Goal: Task Accomplishment & Management: Manage account settings

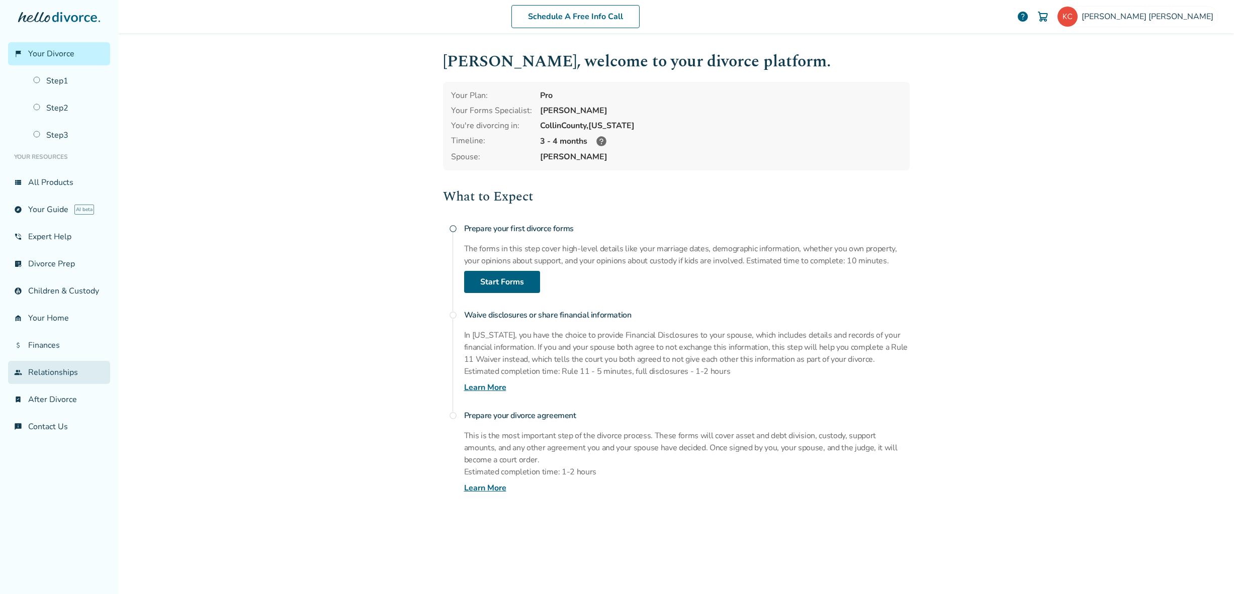
click at [42, 369] on link "group Relationships" at bounding box center [59, 372] width 102 height 23
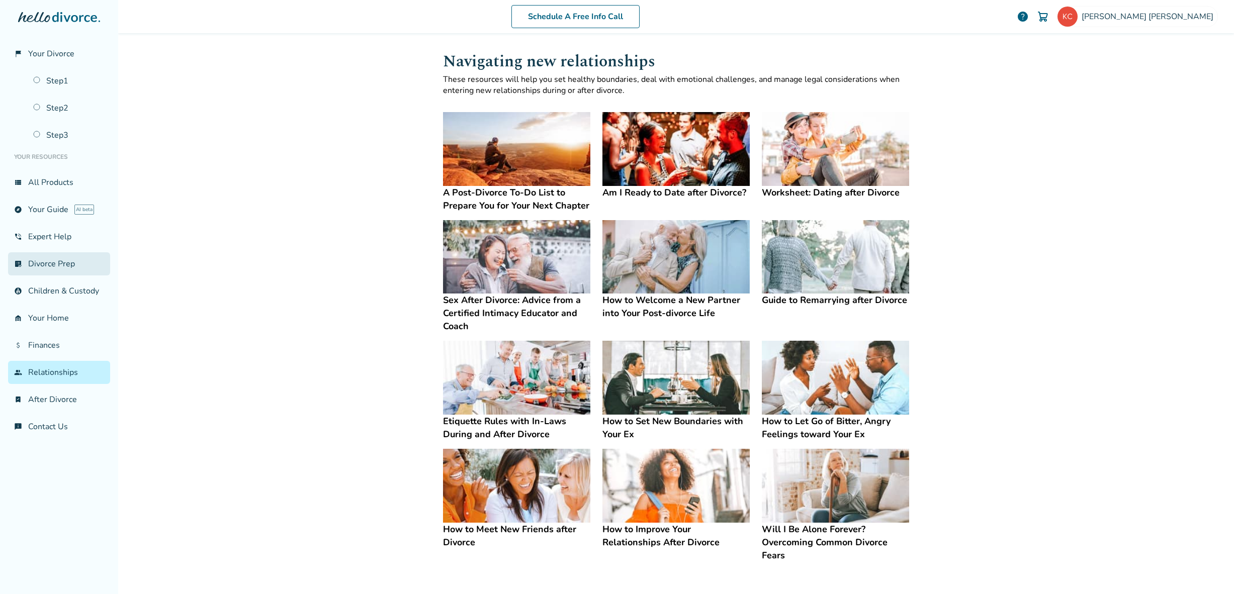
click at [70, 264] on link "list_alt_check Divorce Prep" at bounding box center [59, 263] width 102 height 23
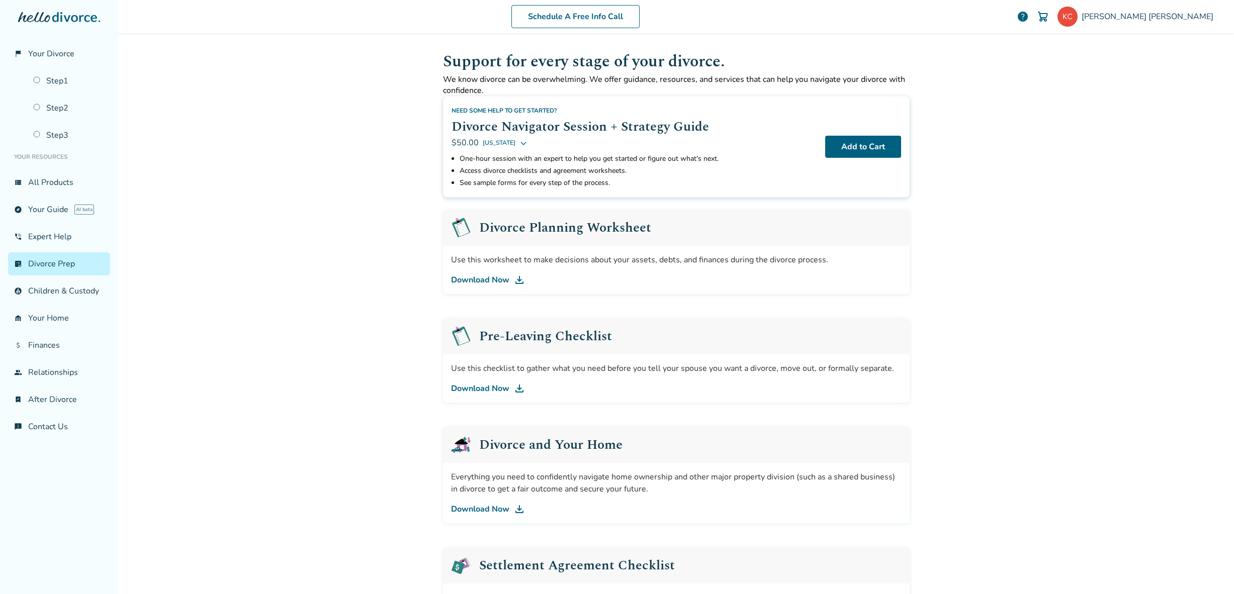
click at [496, 281] on link "Download Now" at bounding box center [676, 280] width 450 height 12
click at [56, 371] on link "group Relationships" at bounding box center [59, 372] width 102 height 23
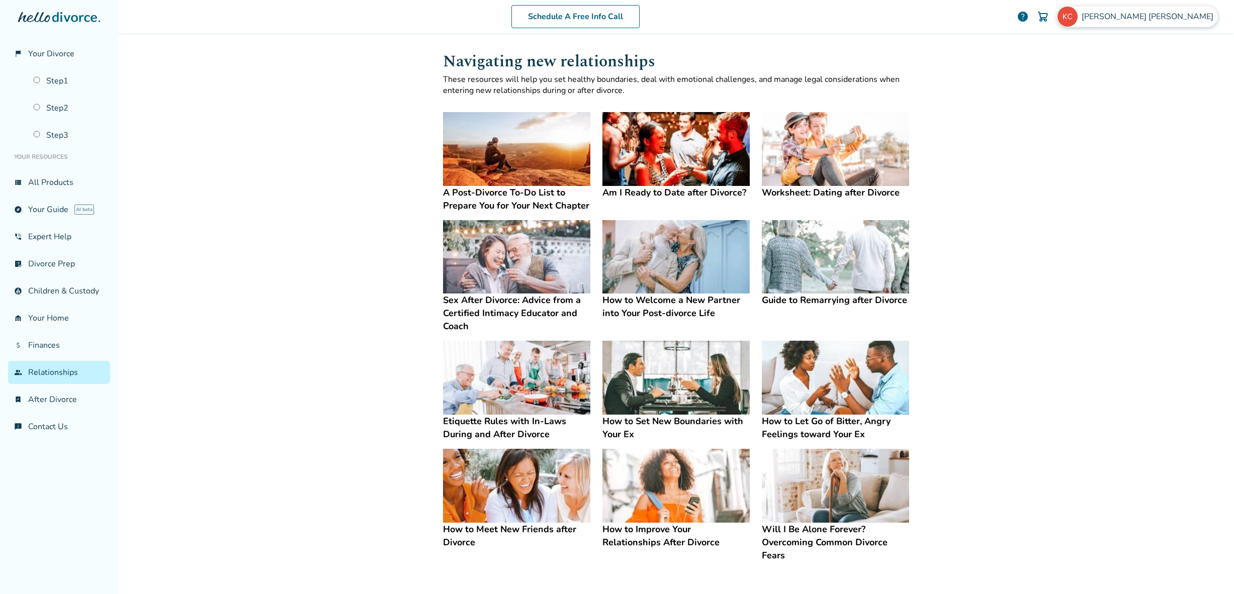
click at [1189, 17] on span "[PERSON_NAME]" at bounding box center [1149, 16] width 136 height 11
click at [1123, 88] on div "Profile" at bounding box center [1150, 97] width 134 height 19
click at [1119, 88] on link "Profile" at bounding box center [1111, 97] width 24 height 19
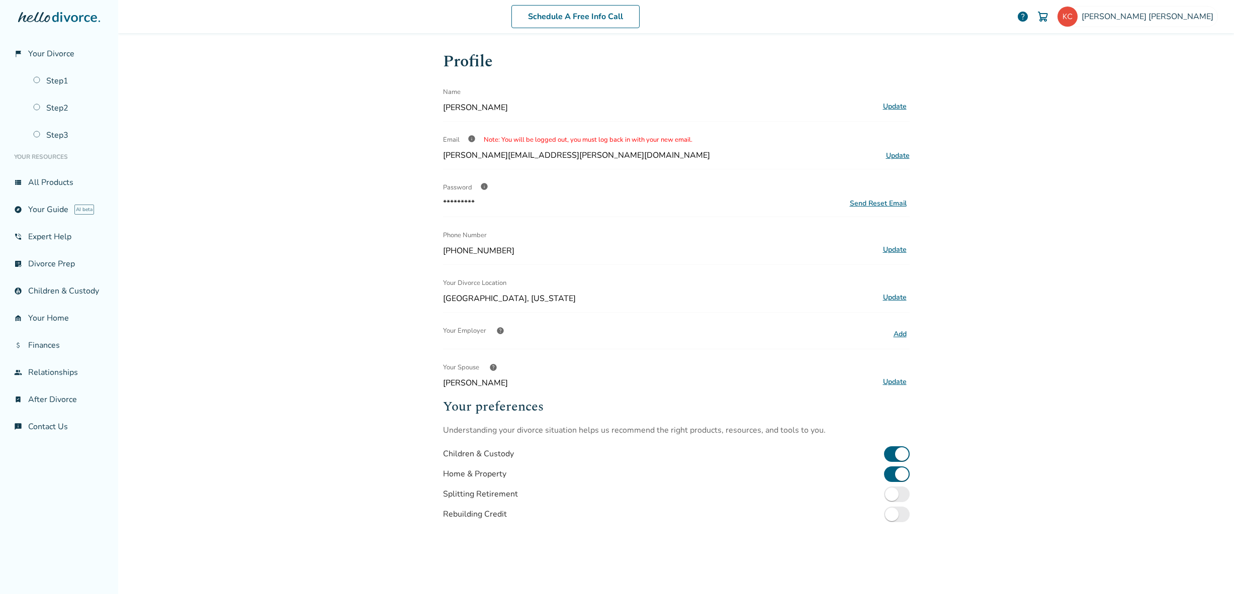
click at [885, 384] on button "Update" at bounding box center [895, 382] width 30 height 13
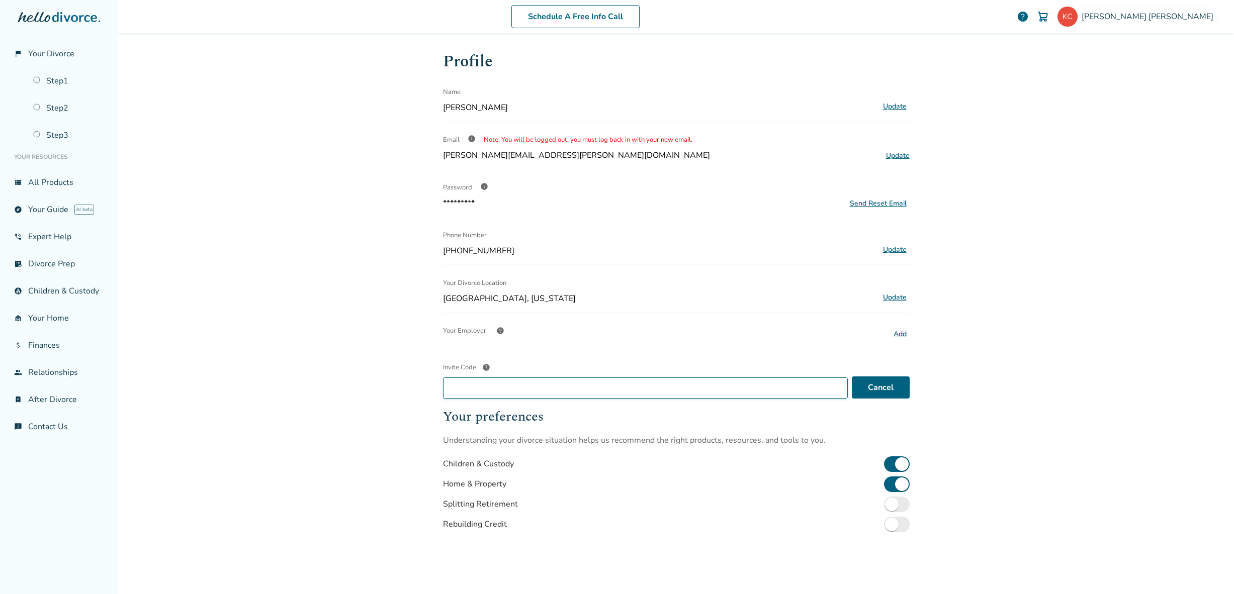
click at [615, 385] on input "Invite Code help" at bounding box center [645, 388] width 405 height 21
click at [882, 377] on button "Save" at bounding box center [884, 388] width 50 height 22
click at [751, 390] on input "**********" at bounding box center [649, 388] width 412 height 21
click at [474, 388] on input "**********" at bounding box center [649, 388] width 412 height 21
type input "**********"
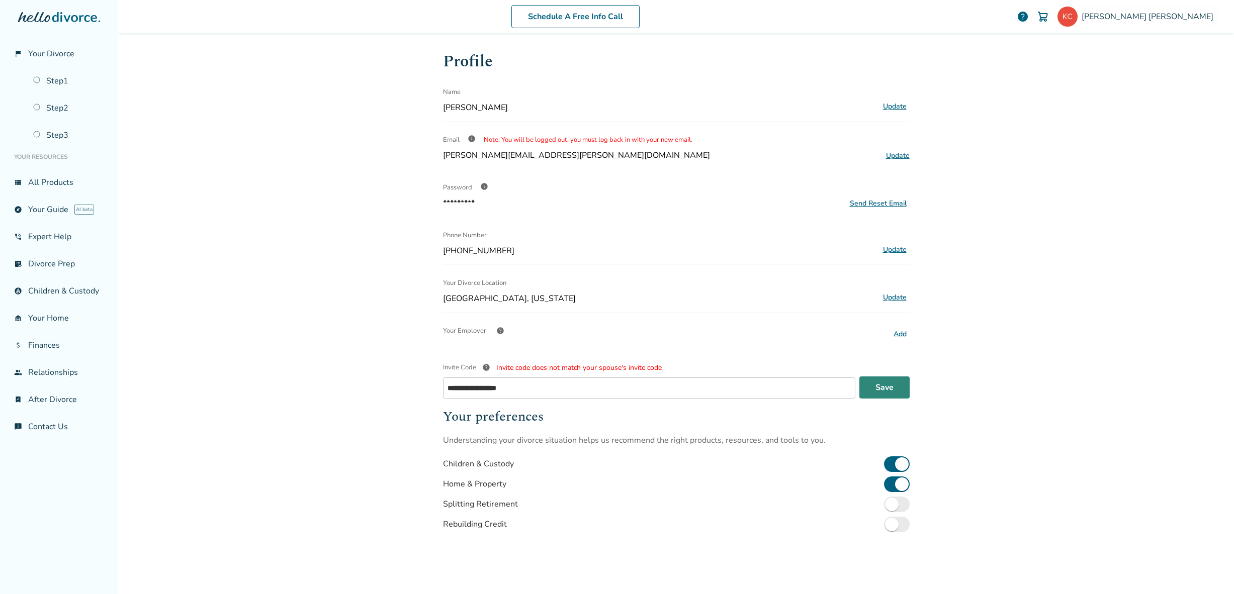
click at [883, 384] on button "Save" at bounding box center [884, 388] width 50 height 22
click at [615, 388] on input "**********" at bounding box center [649, 388] width 412 height 21
click at [64, 401] on link "bookmark_check After Divorce" at bounding box center [59, 399] width 102 height 23
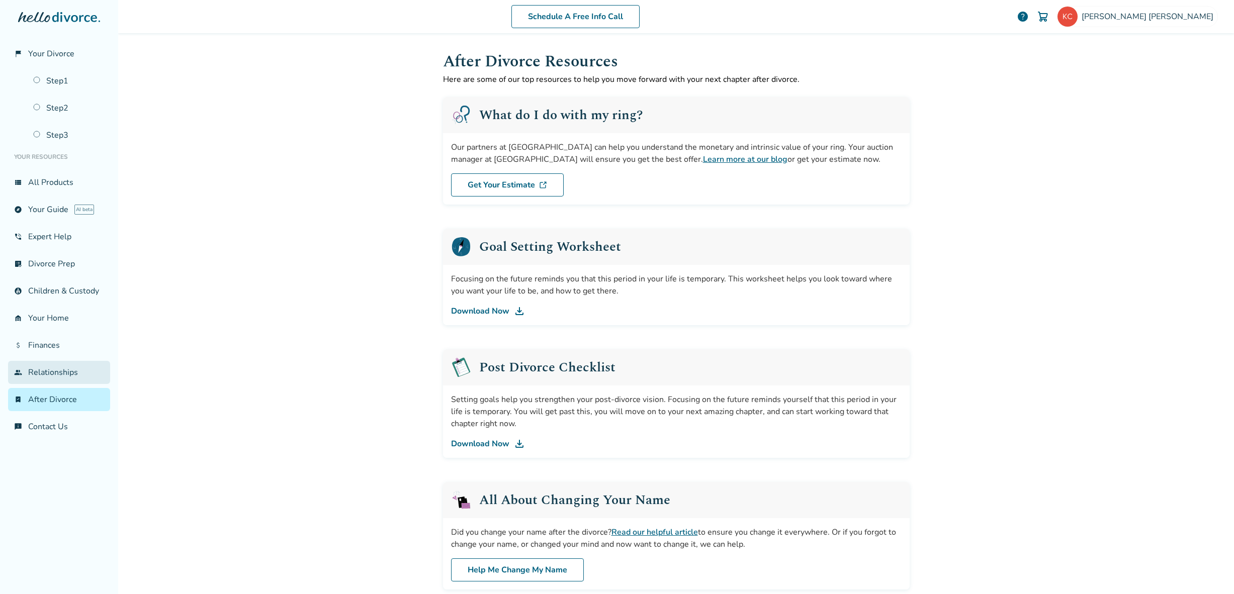
click at [64, 372] on link "group Relationships" at bounding box center [59, 372] width 102 height 23
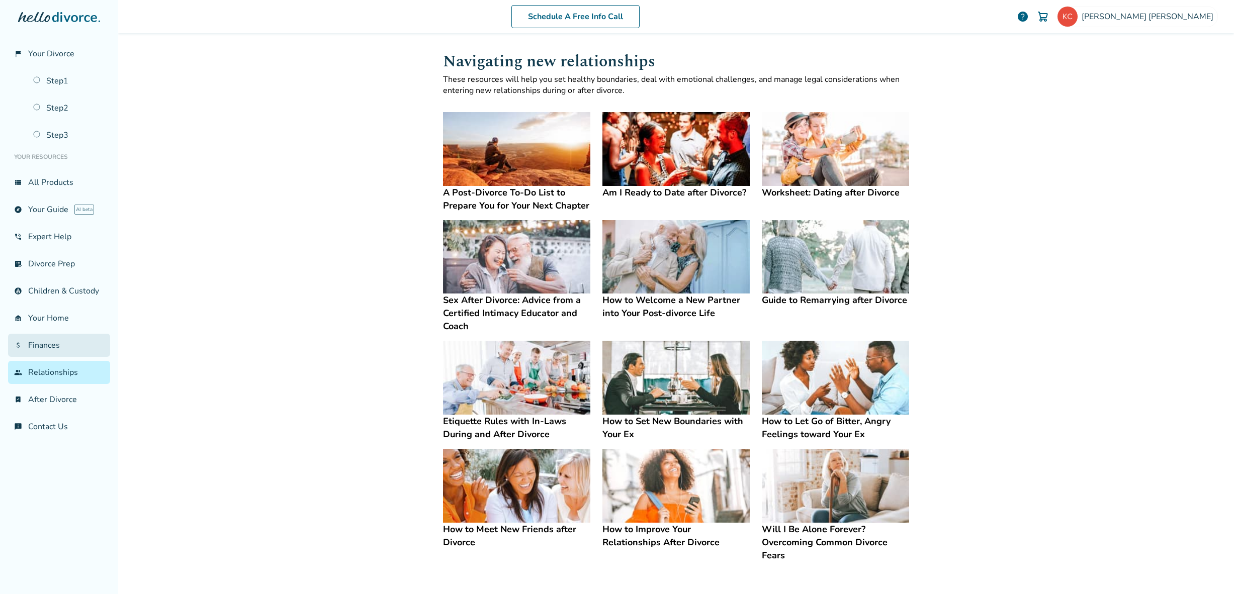
click at [60, 340] on link "attach_money Finances" at bounding box center [59, 345] width 102 height 23
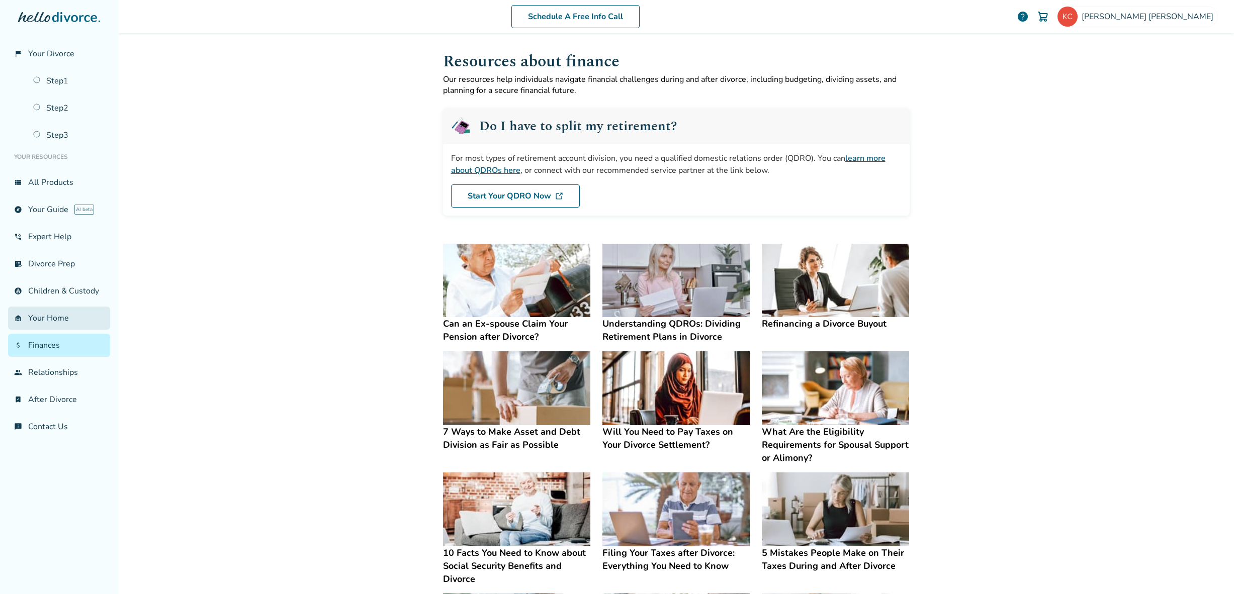
click at [57, 319] on link "garage_home Your Home" at bounding box center [59, 318] width 102 height 23
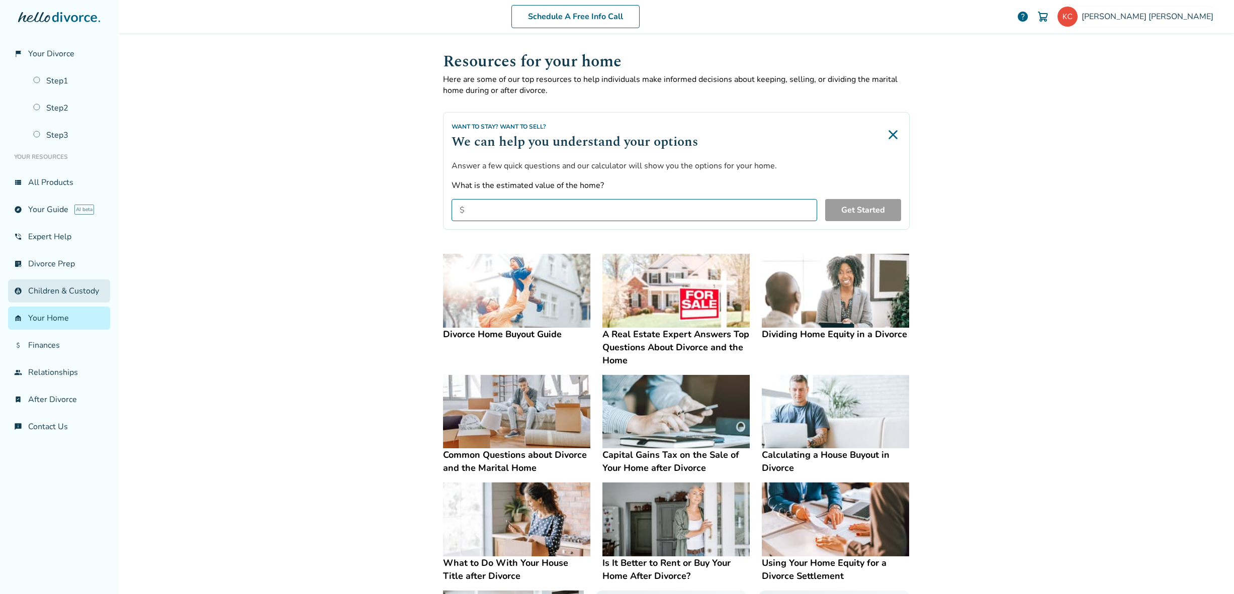
click at [62, 288] on link "account_child Children & Custody" at bounding box center [59, 290] width 102 height 23
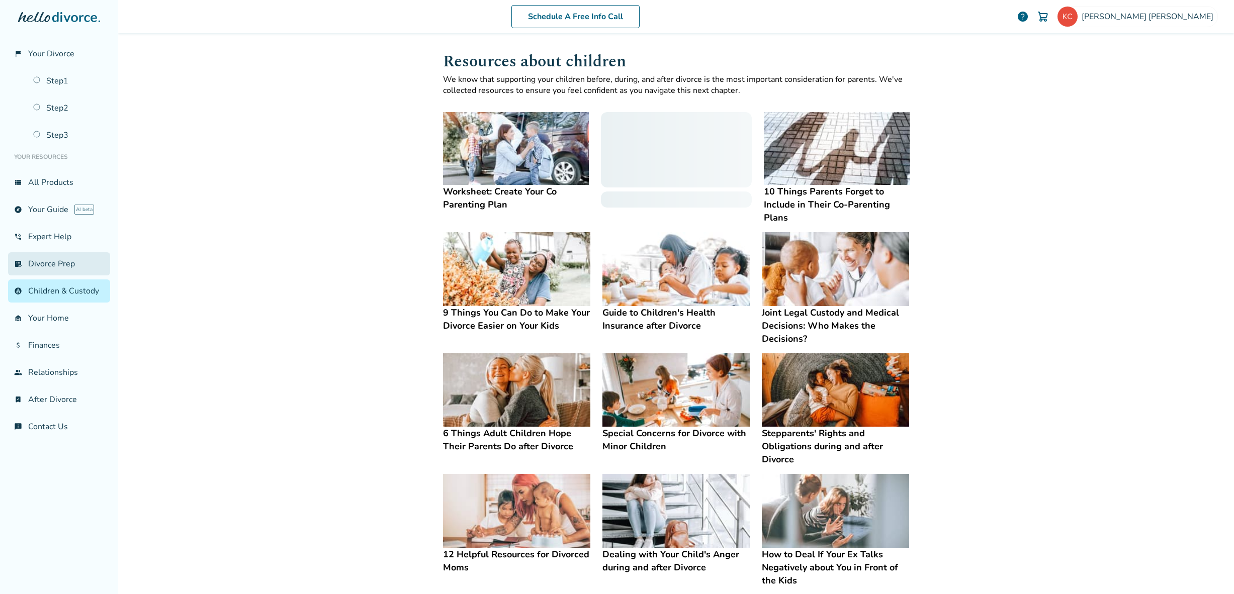
click at [61, 262] on link "list_alt_check Divorce Prep" at bounding box center [59, 263] width 102 height 23
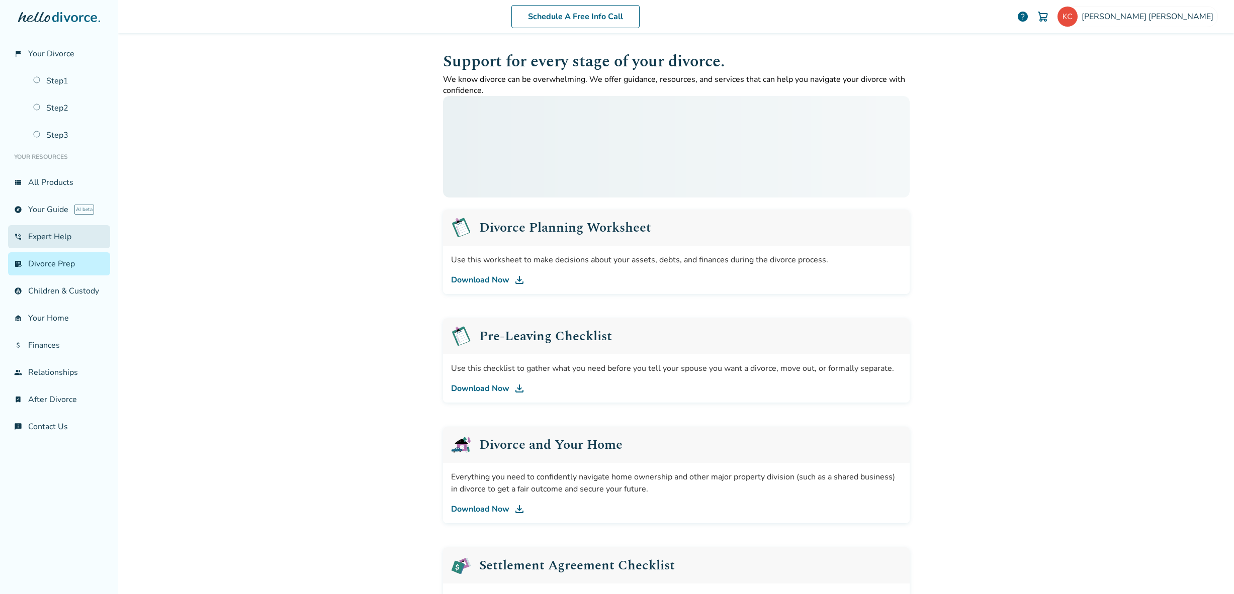
click at [59, 234] on link "phone_in_talk Expert Help" at bounding box center [59, 236] width 102 height 23
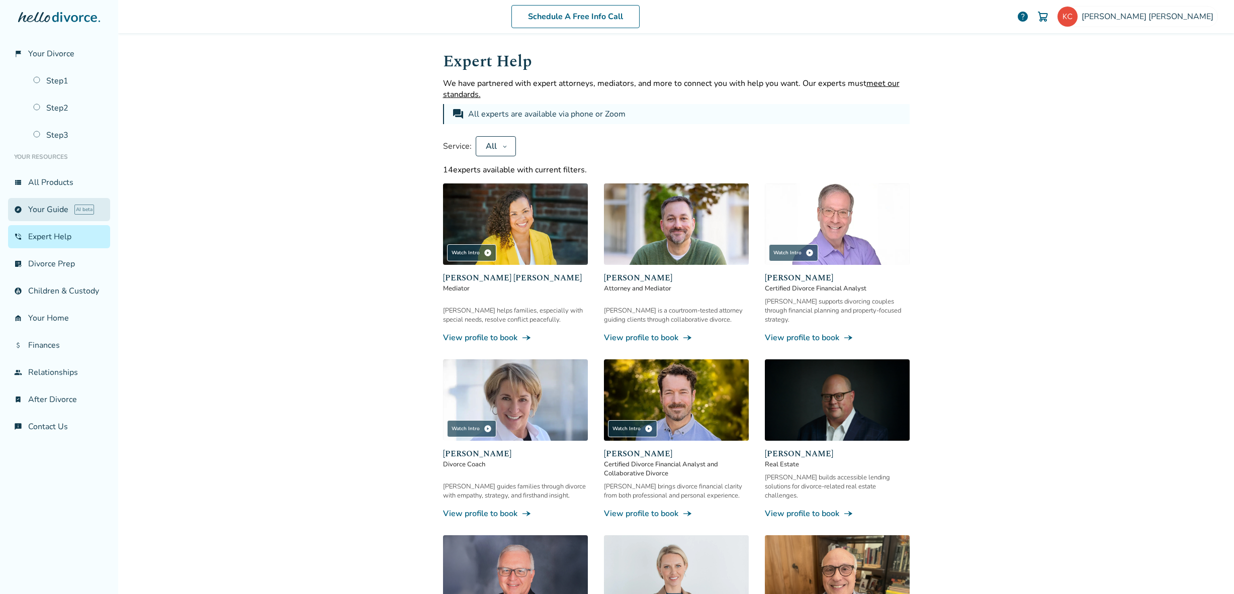
click at [48, 200] on link "explore Your Guide AI beta" at bounding box center [59, 209] width 102 height 23
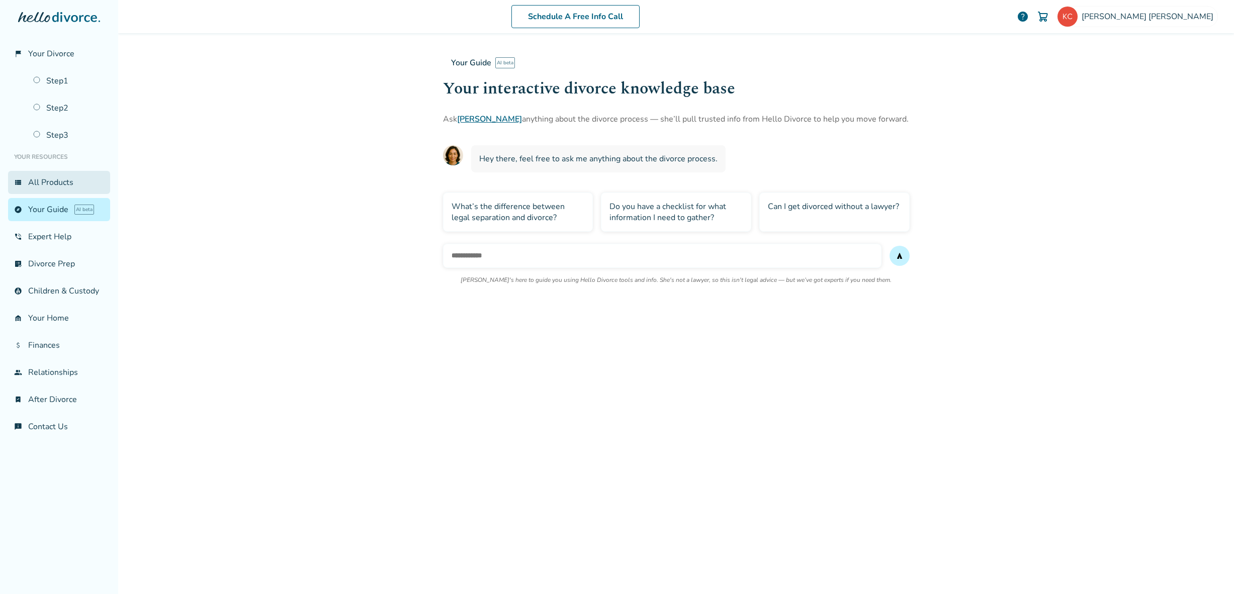
click at [44, 177] on link "view_list All Products" at bounding box center [59, 182] width 102 height 23
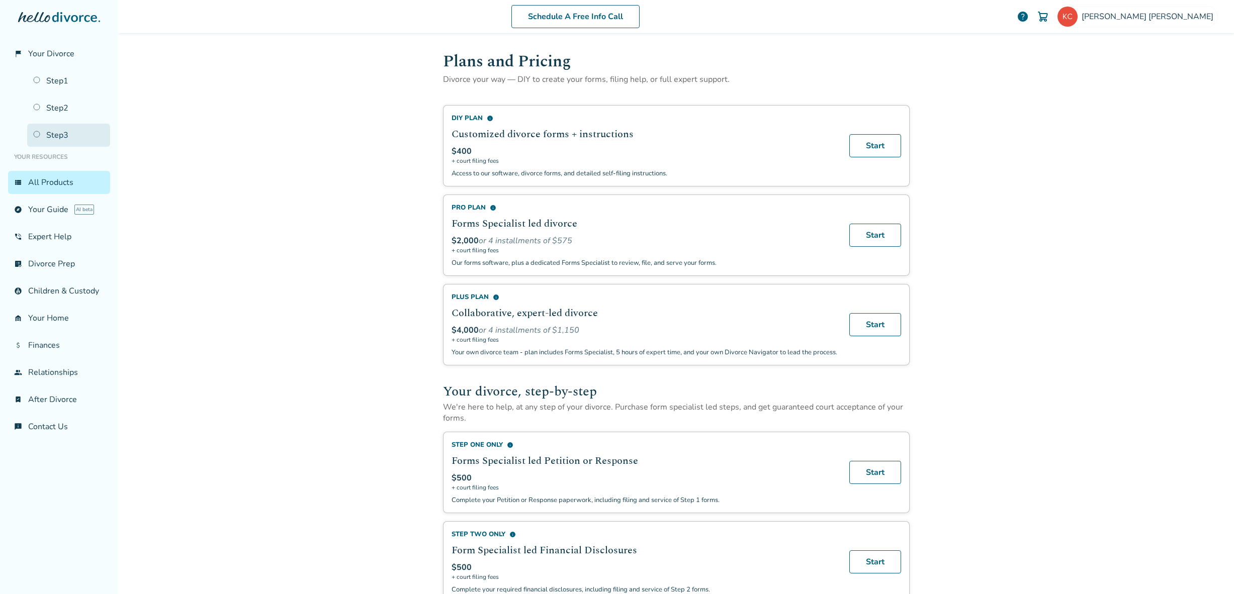
click at [64, 134] on link "Step 3" at bounding box center [68, 135] width 83 height 23
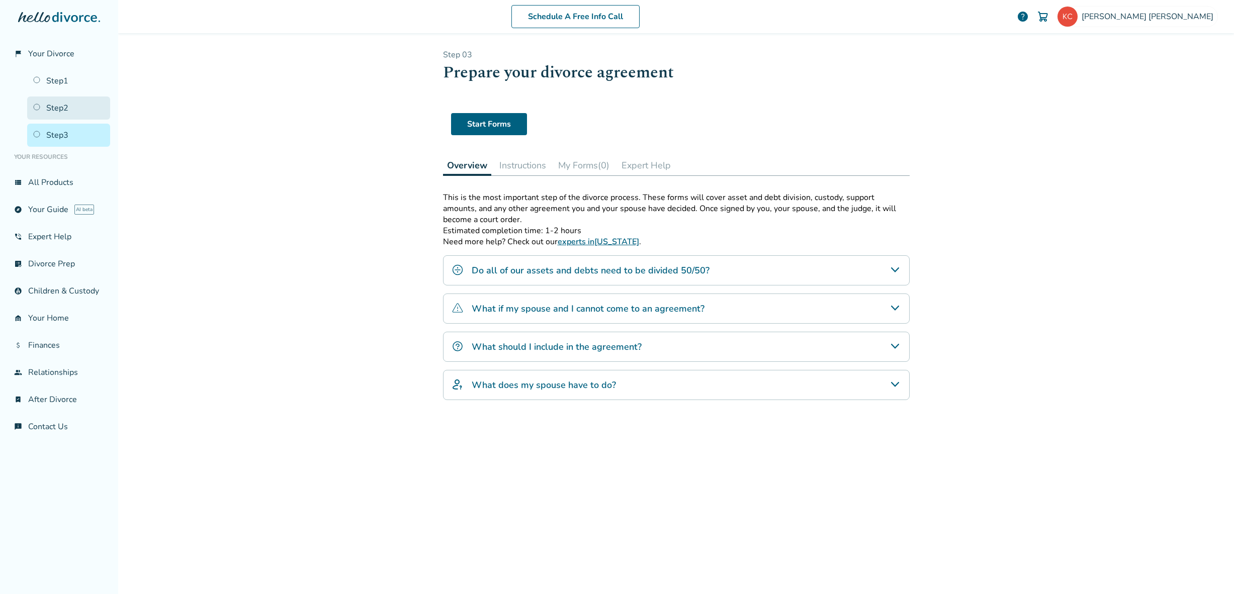
click at [71, 110] on link "Step 2" at bounding box center [68, 108] width 83 height 23
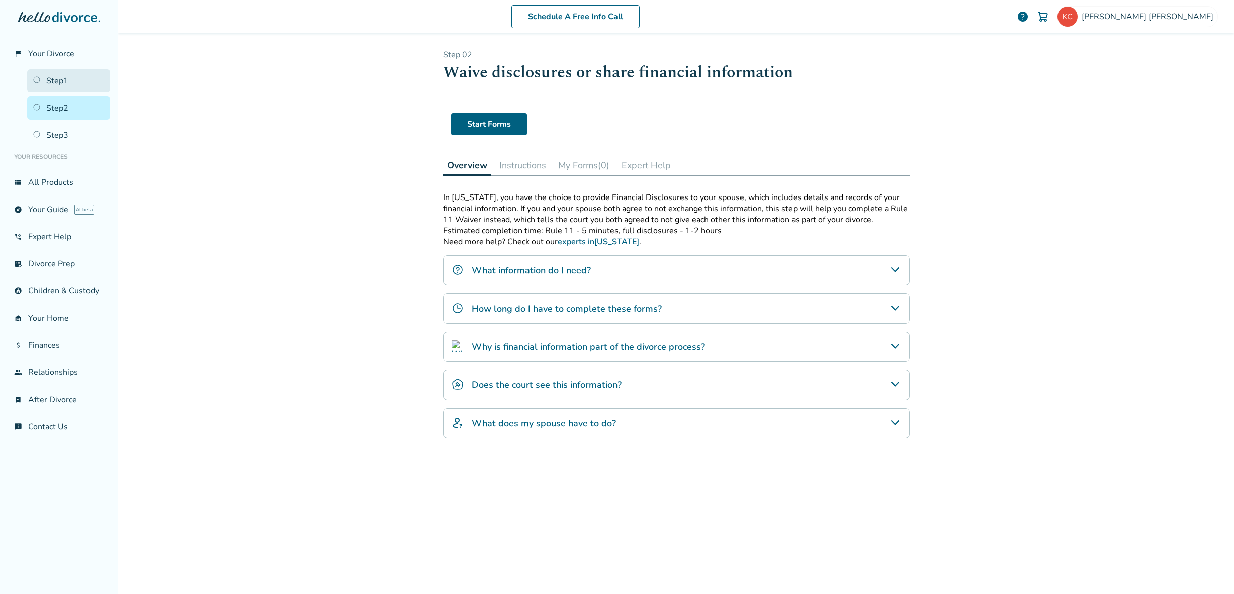
click at [67, 82] on link "Step 1" at bounding box center [68, 80] width 83 height 23
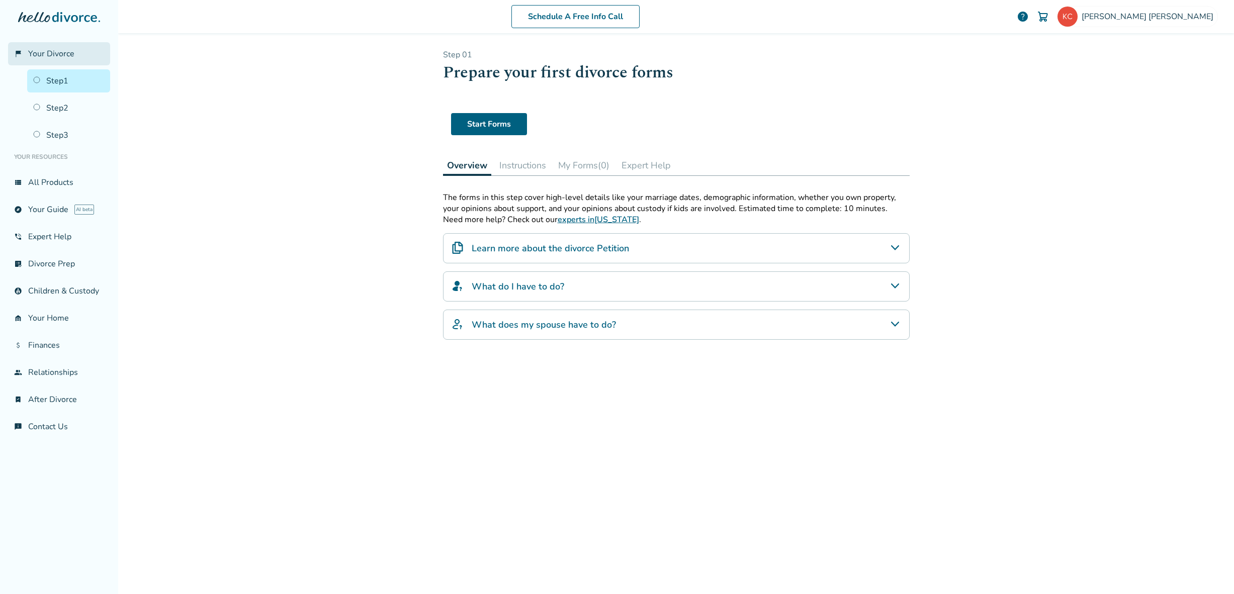
click at [66, 62] on link "flag_2 Your Divorce" at bounding box center [59, 53] width 102 height 23
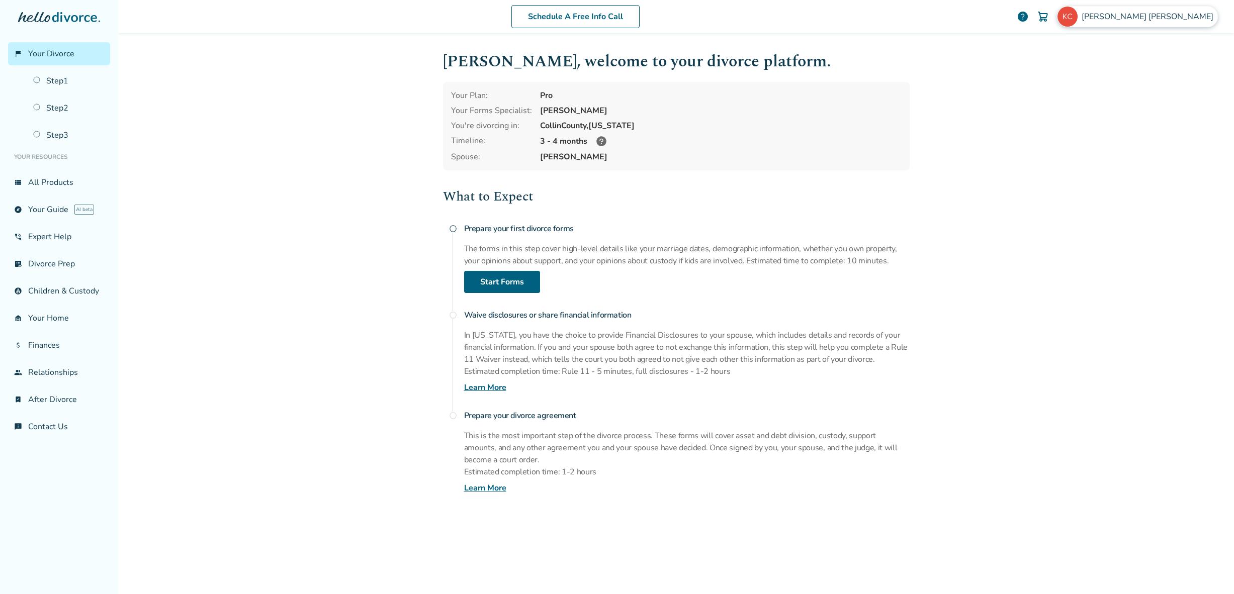
click at [1187, 12] on span "Keith Crowder" at bounding box center [1149, 16] width 136 height 11
click at [1124, 88] on div "Profile" at bounding box center [1150, 97] width 134 height 19
click at [1114, 88] on link "Profile" at bounding box center [1111, 97] width 24 height 19
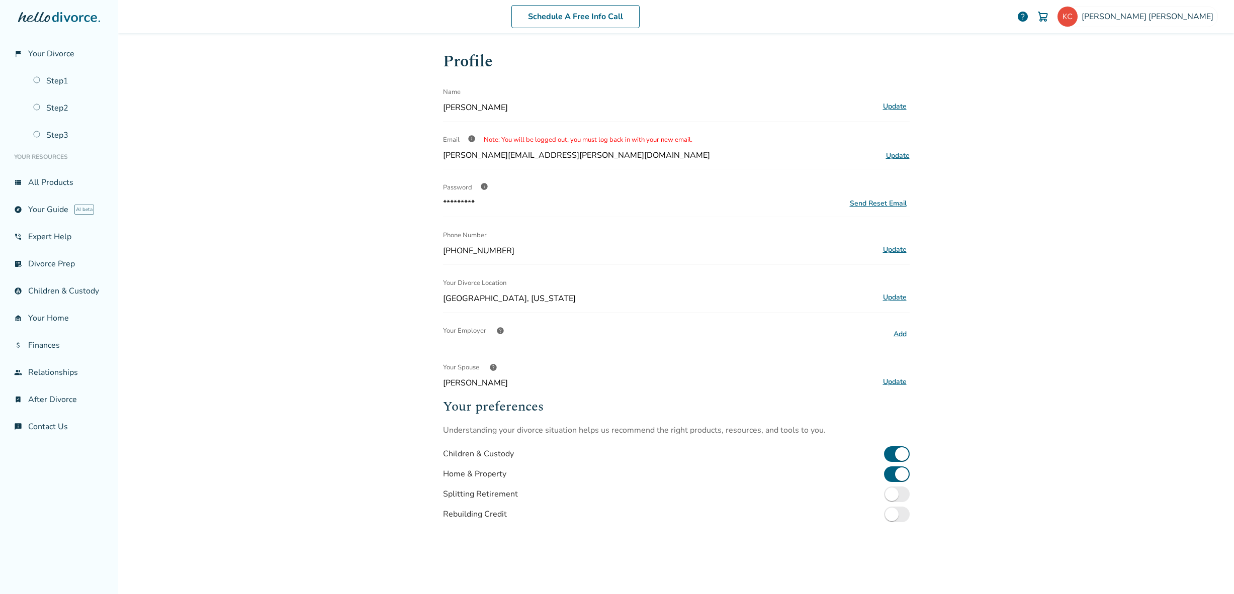
click at [895, 379] on button "Update" at bounding box center [895, 382] width 30 height 13
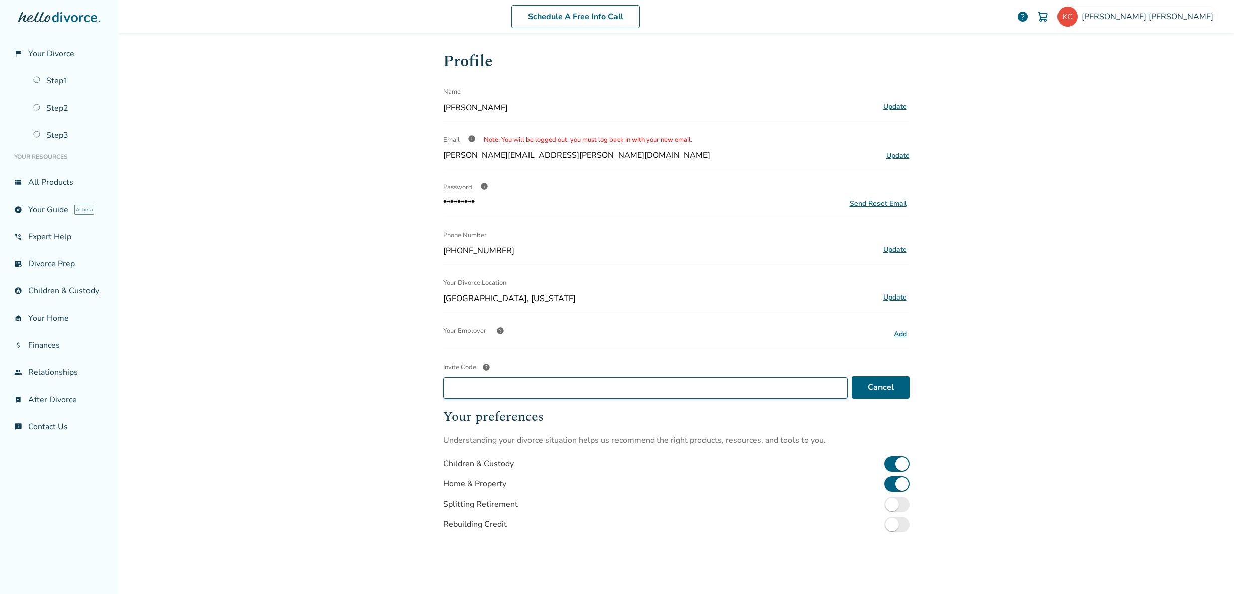
click at [772, 392] on input "Invite Code help" at bounding box center [645, 388] width 405 height 21
click at [866, 383] on button "Save" at bounding box center [884, 388] width 50 height 22
click at [689, 381] on input "********" at bounding box center [649, 388] width 412 height 21
click at [482, 388] on input "**********" at bounding box center [649, 388] width 412 height 21
type input "**********"
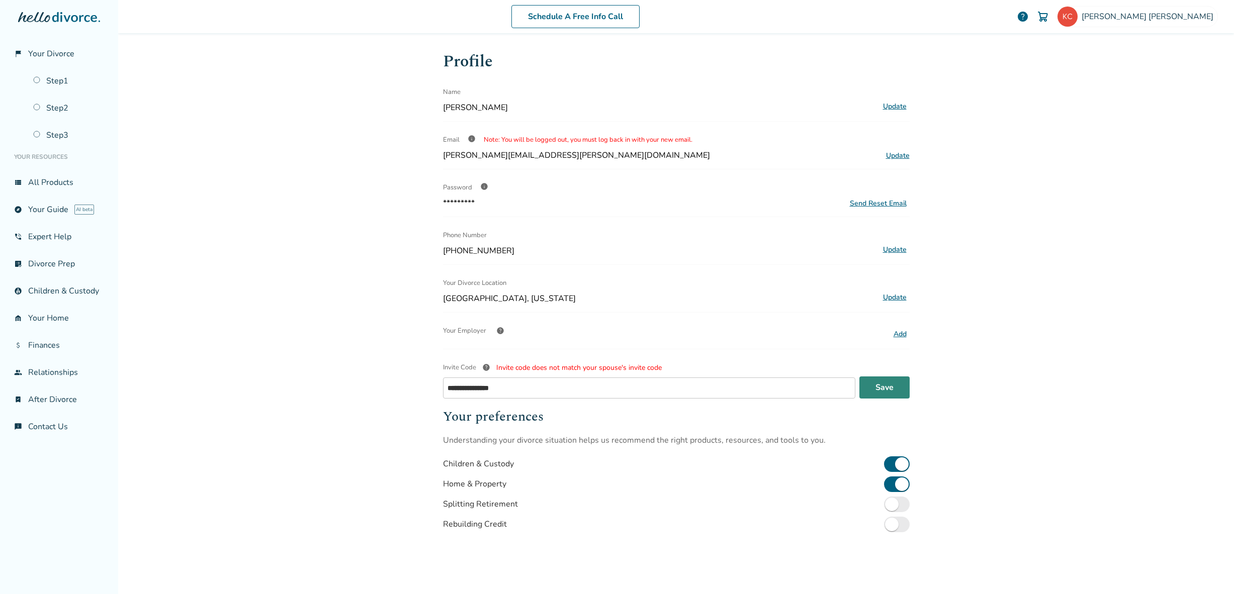
click at [883, 383] on button "Save" at bounding box center [884, 388] width 50 height 22
click at [869, 385] on button "Save" at bounding box center [884, 388] width 50 height 22
click at [474, 386] on input "**********" at bounding box center [649, 388] width 412 height 21
type input "**********"
click at [862, 390] on button "Save" at bounding box center [884, 388] width 50 height 22
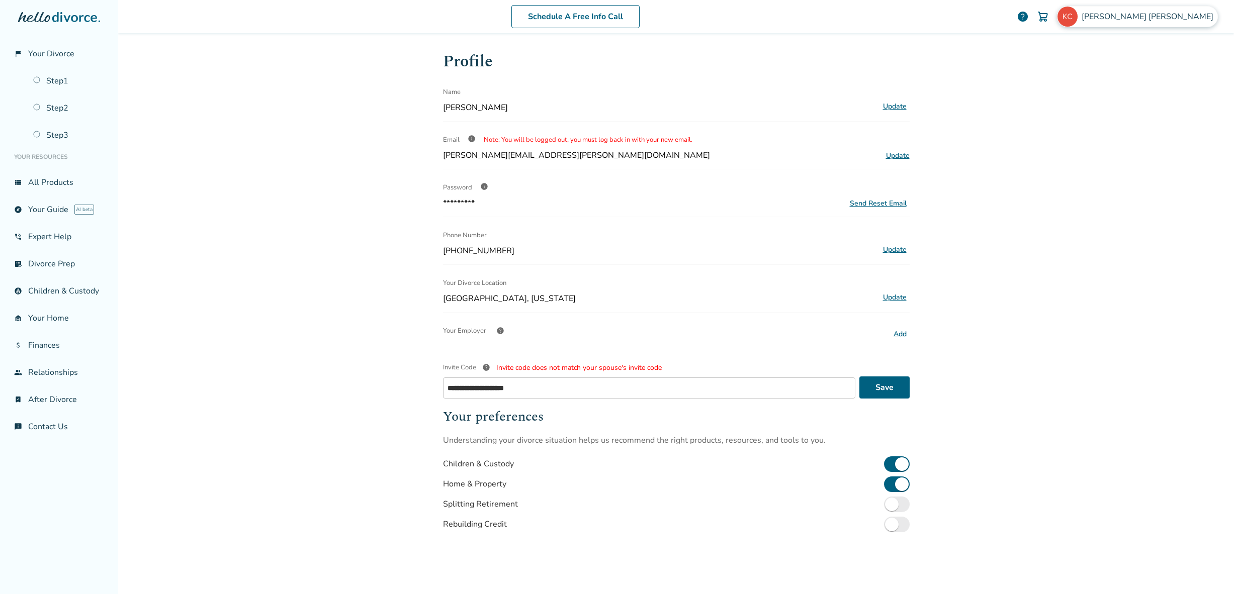
click at [1176, 16] on span "Keith Crowder" at bounding box center [1149, 16] width 136 height 11
click at [1104, 88] on link "Profile" at bounding box center [1111, 97] width 24 height 19
click at [1109, 112] on link "Orders" at bounding box center [1111, 121] width 25 height 19
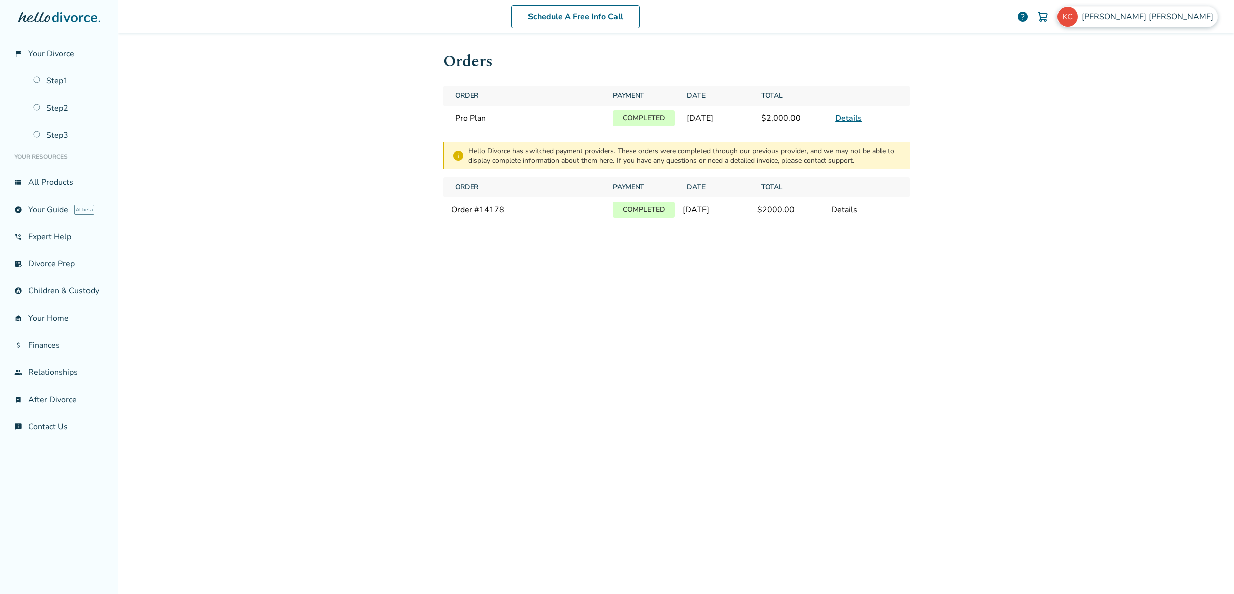
click at [1176, 14] on span "Keith Crowder" at bounding box center [1149, 16] width 136 height 11
click at [1102, 88] on link "Profile" at bounding box center [1111, 97] width 24 height 19
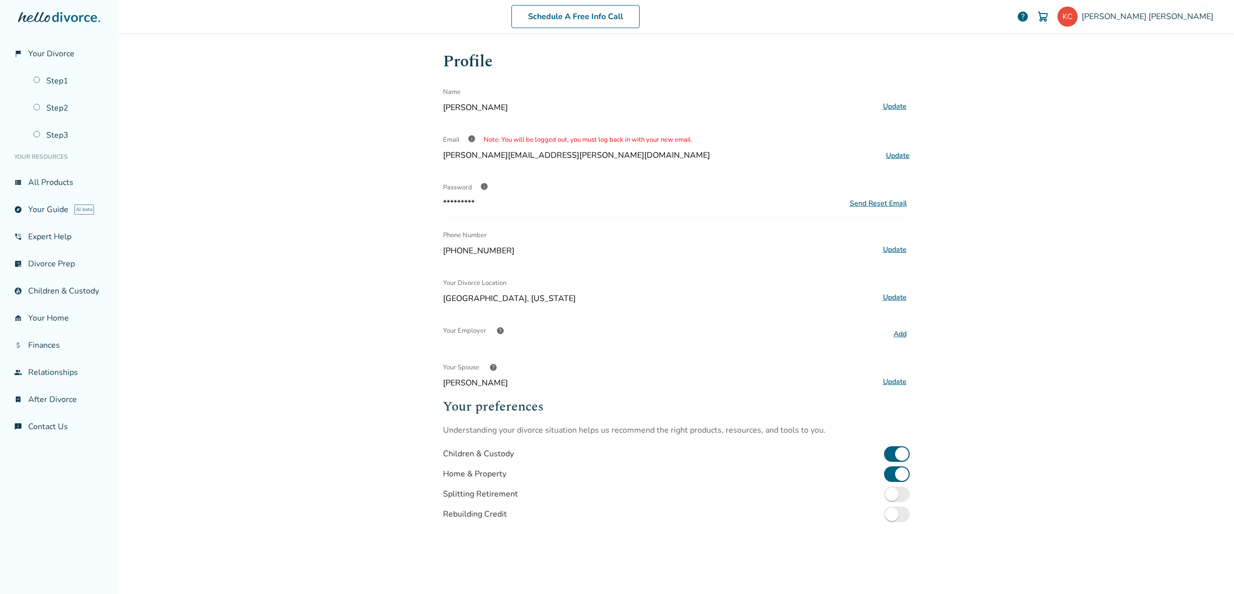
click at [1072, 218] on div "Schedule A Free Info Call Keith Crowder help Schedule A Free Call Keith Crowder…" at bounding box center [675, 297] width 1115 height 594
